Goal: Information Seeking & Learning: Understand process/instructions

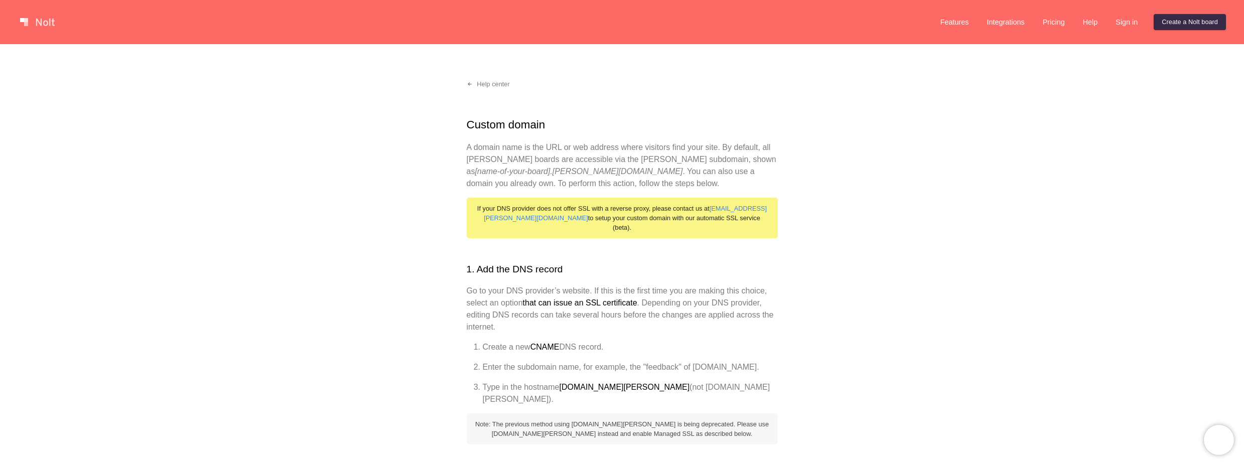
click at [478, 129] on h1 "Custom domain" at bounding box center [622, 124] width 311 height 17
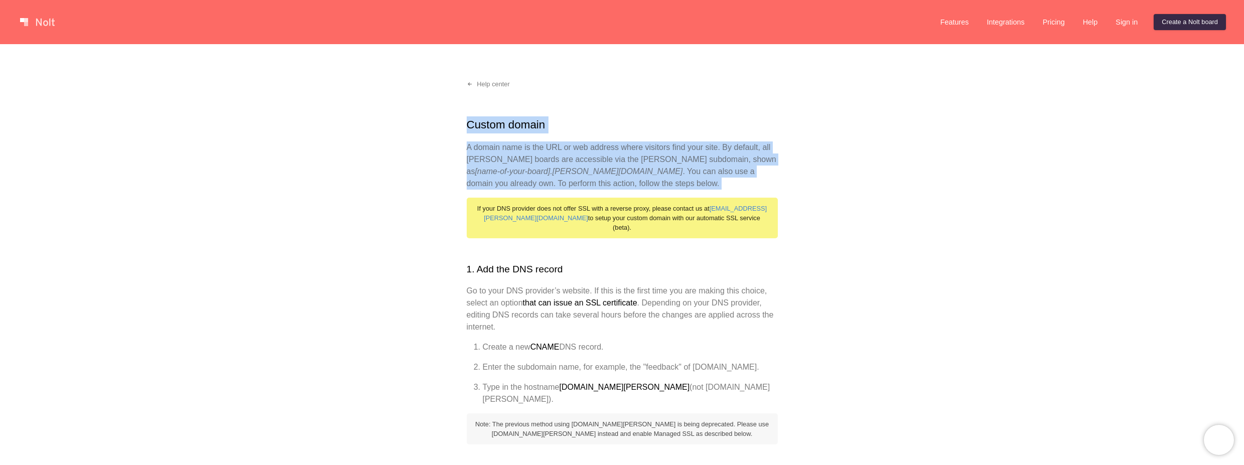
drag, startPoint x: 478, startPoint y: 129, endPoint x: 501, endPoint y: 188, distance: 63.3
click at [501, 188] on p "A domain name is the URL or web address where visitors find your site. By defau…" at bounding box center [622, 165] width 311 height 48
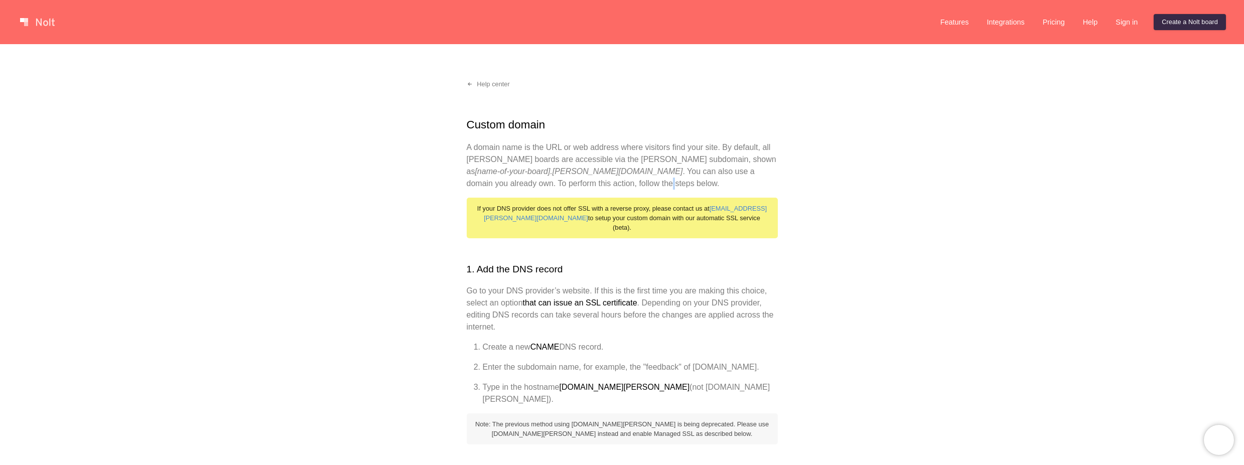
click at [501, 188] on p "A domain name is the URL or web address where visitors find your site. By defau…" at bounding box center [622, 165] width 311 height 48
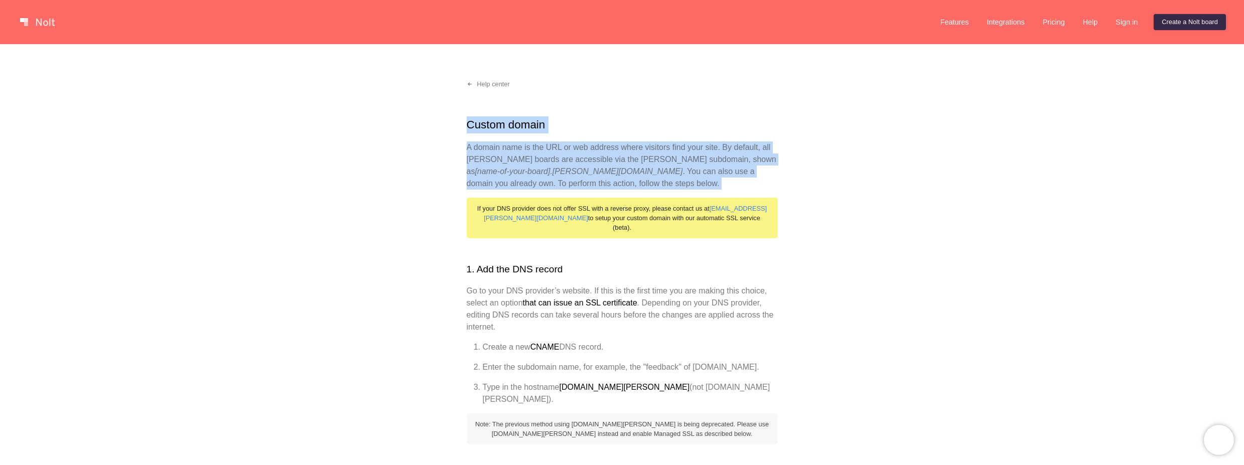
drag, startPoint x: 501, startPoint y: 188, endPoint x: 483, endPoint y: 121, distance: 68.8
click at [483, 121] on h1 "Custom domain" at bounding box center [622, 124] width 311 height 17
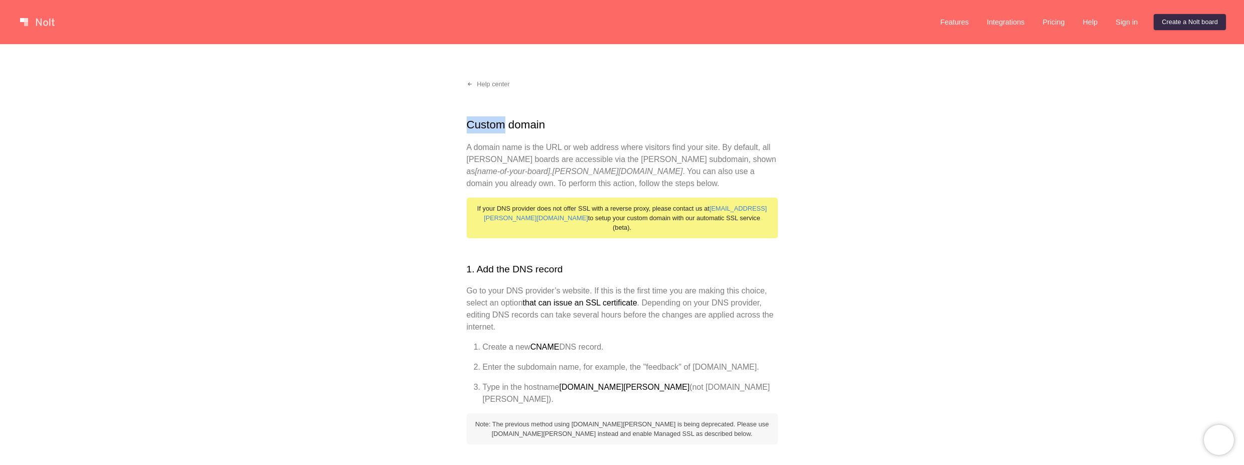
click at [483, 121] on h1 "Custom domain" at bounding box center [622, 124] width 311 height 17
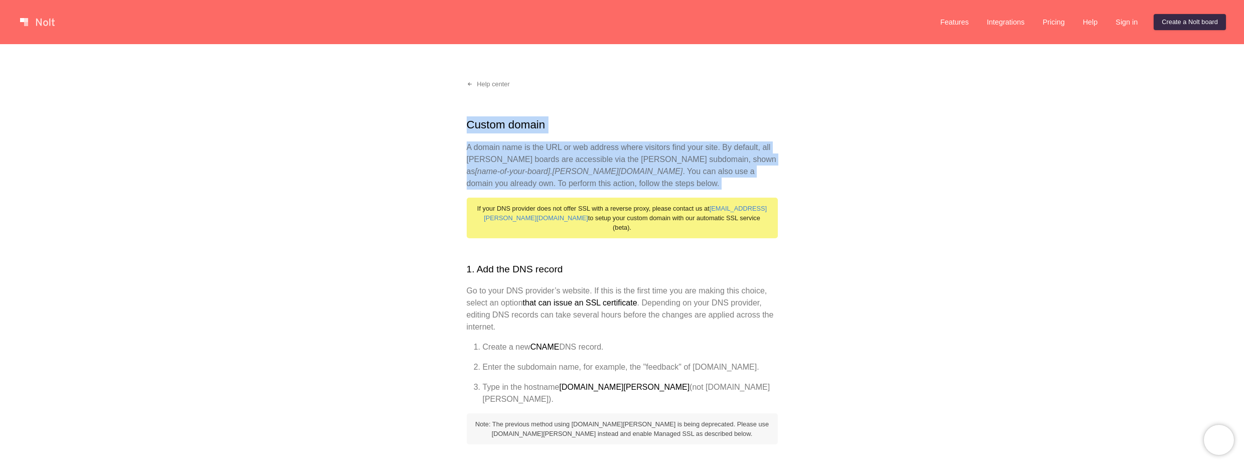
drag, startPoint x: 483, startPoint y: 121, endPoint x: 496, endPoint y: 178, distance: 58.3
click at [497, 178] on p "A domain name is the URL or web address where visitors find your site. By defau…" at bounding box center [622, 165] width 311 height 48
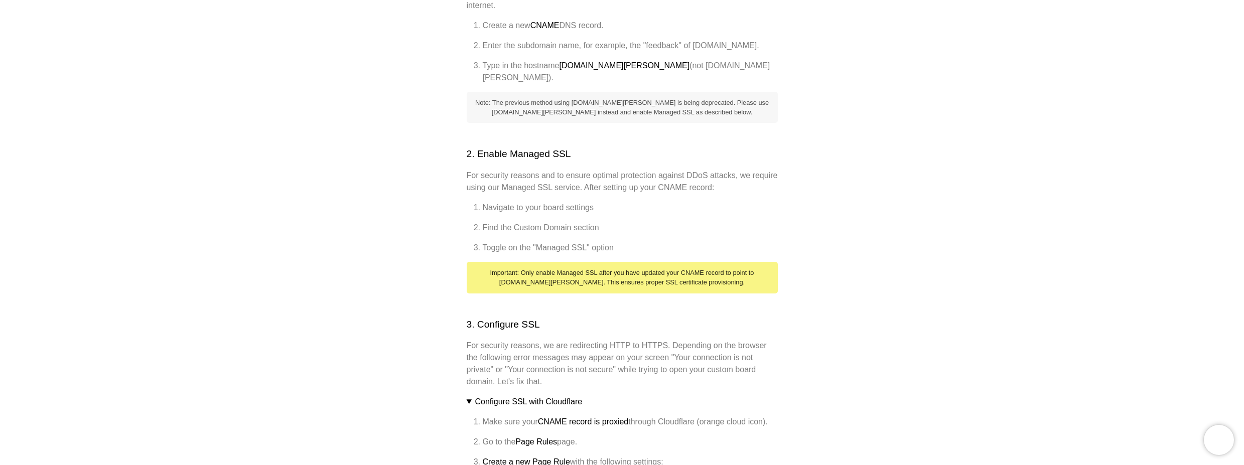
scroll to position [361, 0]
